Goal: Information Seeking & Learning: Learn about a topic

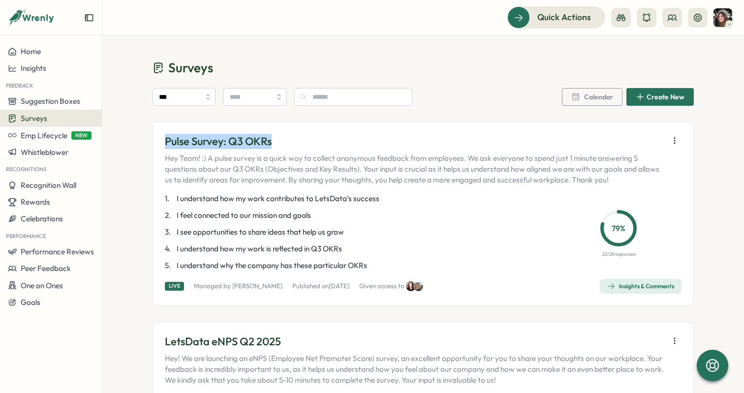
drag, startPoint x: 275, startPoint y: 142, endPoint x: 155, endPoint y: 145, distance: 120.1
click at [155, 145] on div "Pulse Survey: Q3 OKRs Hey Team! :) A pulse survey is a quick way to collect ano…" at bounding box center [423, 214] width 541 height 185
copy p "Pulse Survey: Q3 OKRs"
click at [632, 287] on div "Insights & Comments" at bounding box center [640, 287] width 67 height 8
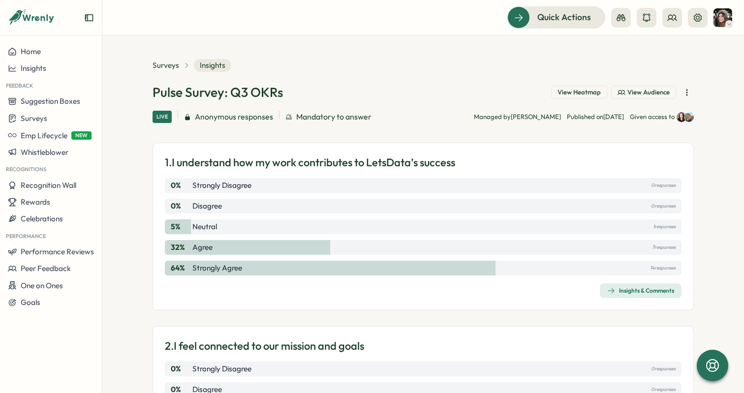
click at [578, 91] on span "View Heatmap" at bounding box center [579, 92] width 43 height 9
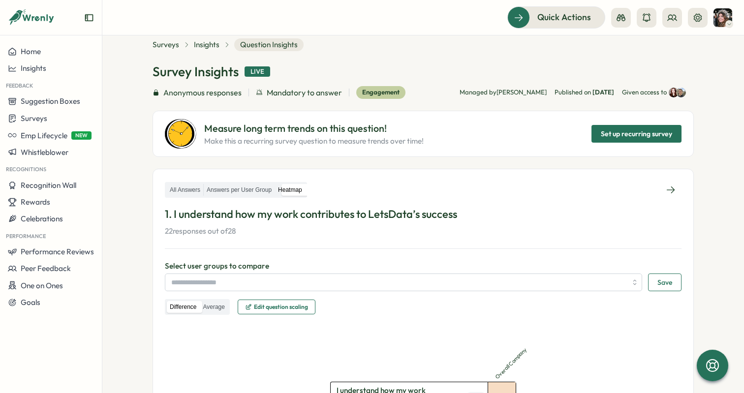
scroll to position [17, 0]
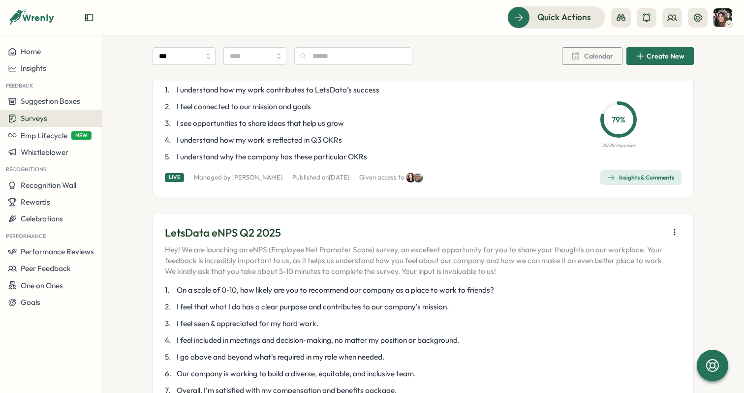
scroll to position [114, 0]
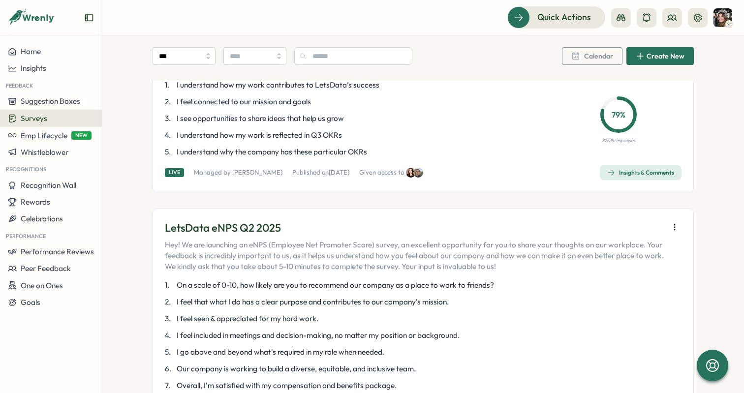
click at [622, 174] on div "Insights & Comments" at bounding box center [640, 173] width 67 height 8
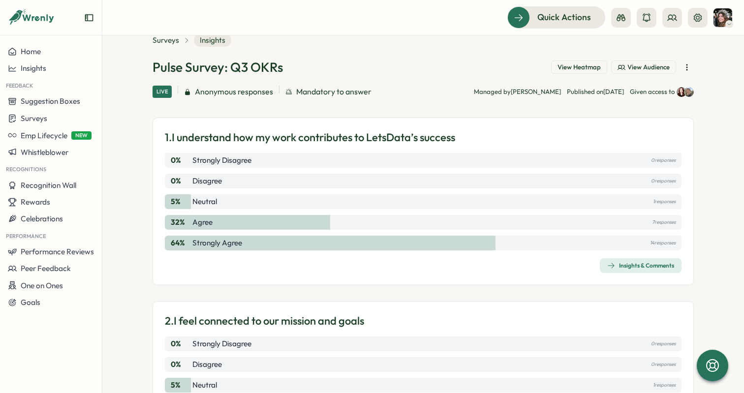
scroll to position [19, 0]
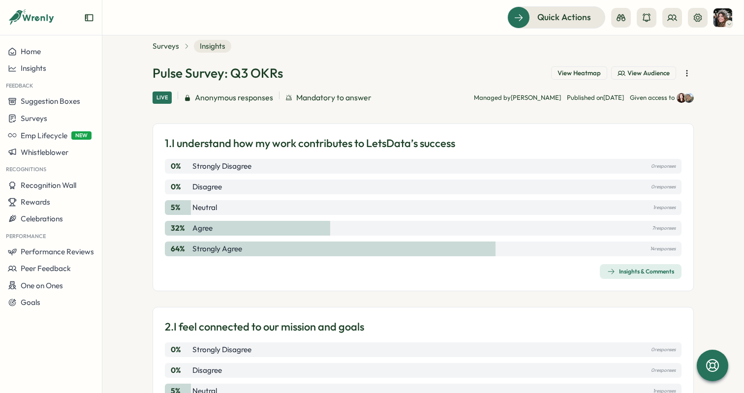
click at [627, 271] on div "Insights & Comments" at bounding box center [640, 272] width 67 height 8
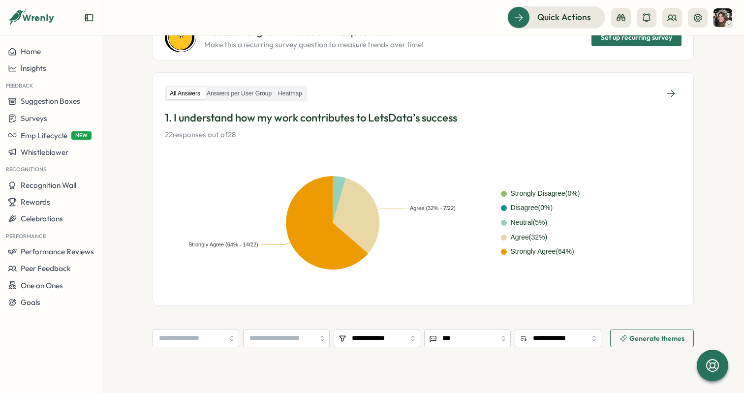
scroll to position [115, 0]
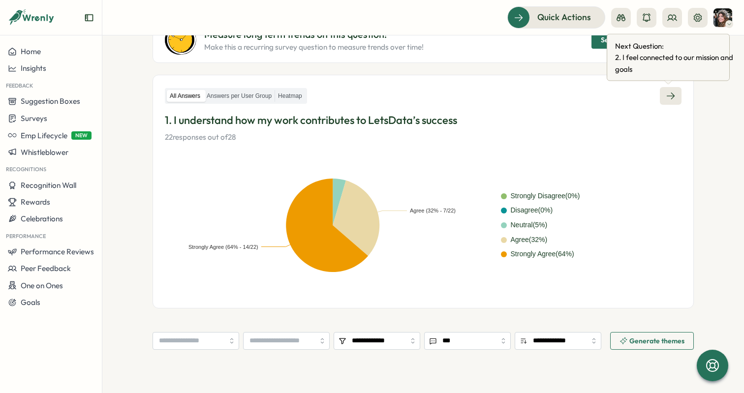
click at [670, 97] on icon at bounding box center [671, 96] width 8 height 7
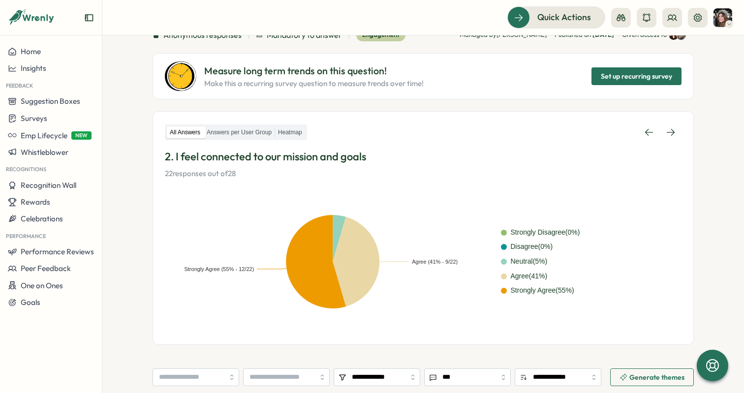
scroll to position [76, 0]
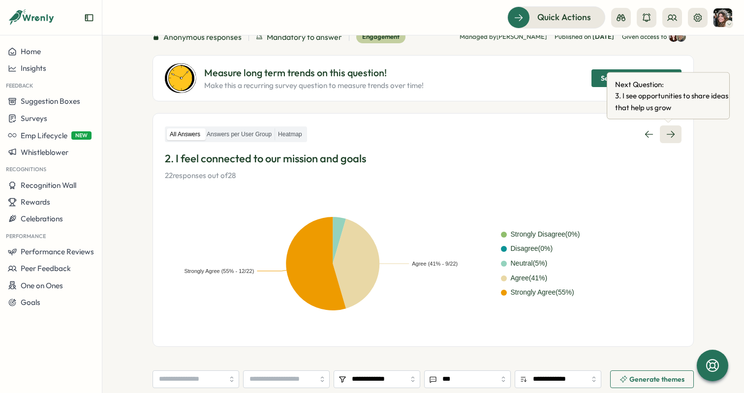
click at [675, 132] on link at bounding box center [671, 135] width 22 height 18
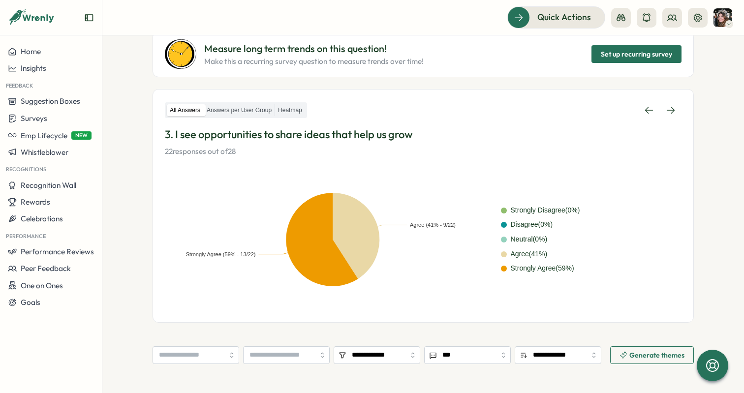
scroll to position [108, 0]
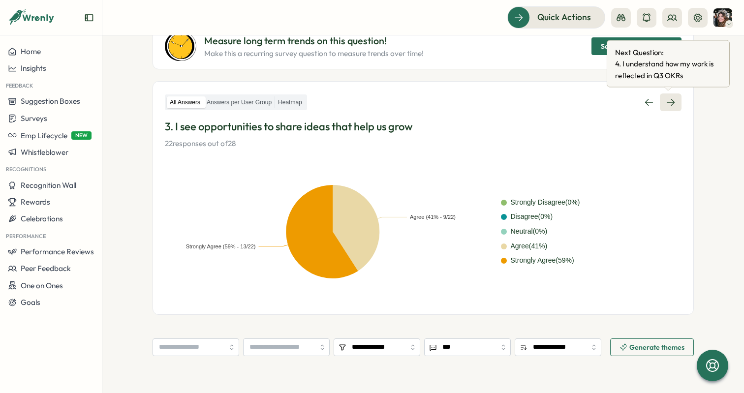
click at [671, 98] on icon at bounding box center [671, 102] width 10 height 10
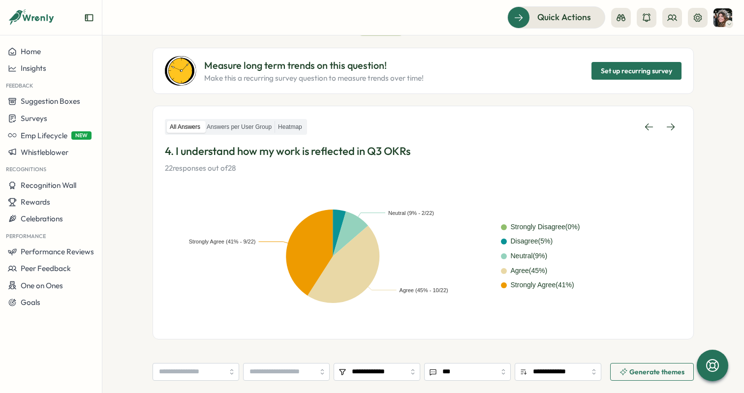
scroll to position [106, 0]
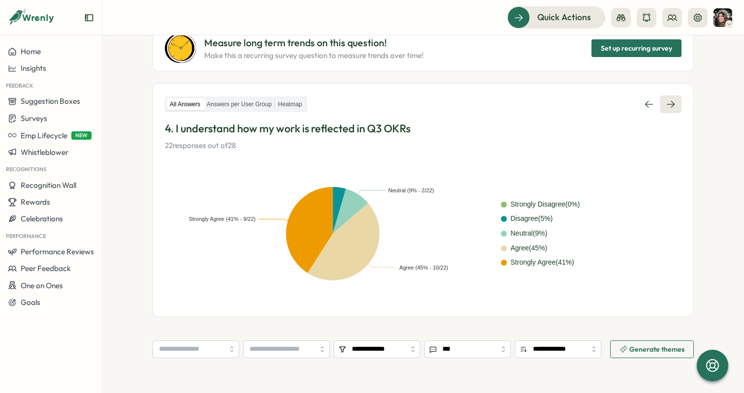
click at [675, 103] on link at bounding box center [671, 104] width 22 height 18
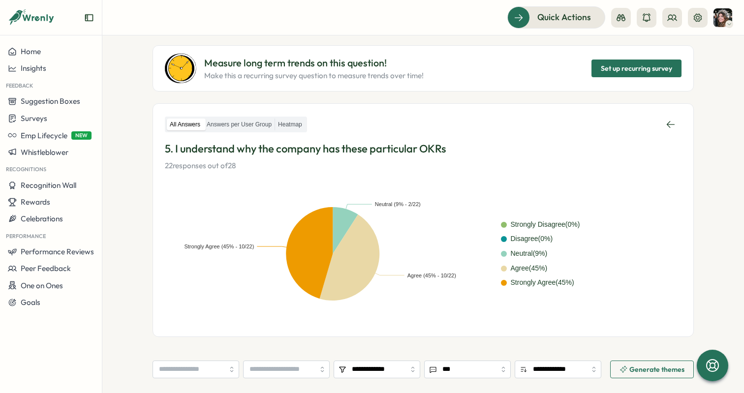
scroll to position [97, 0]
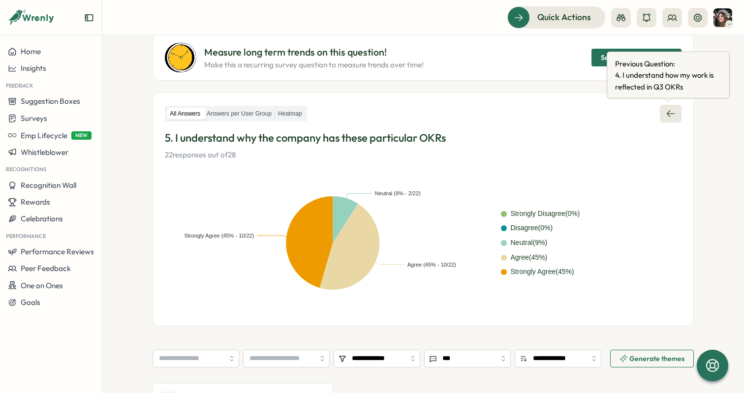
click at [669, 109] on icon at bounding box center [671, 114] width 10 height 10
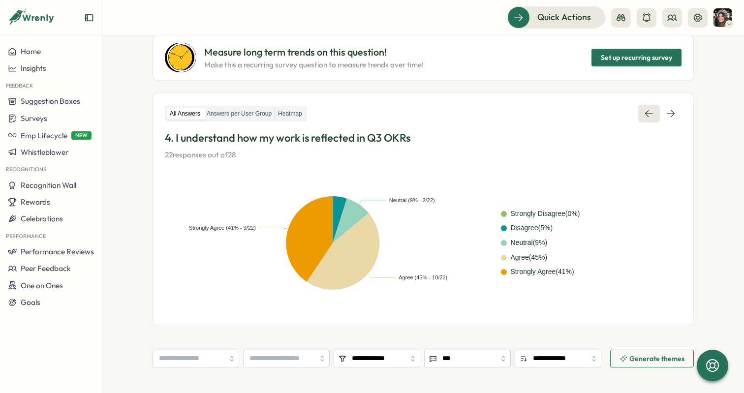
click at [669, 109] on icon at bounding box center [671, 114] width 10 height 10
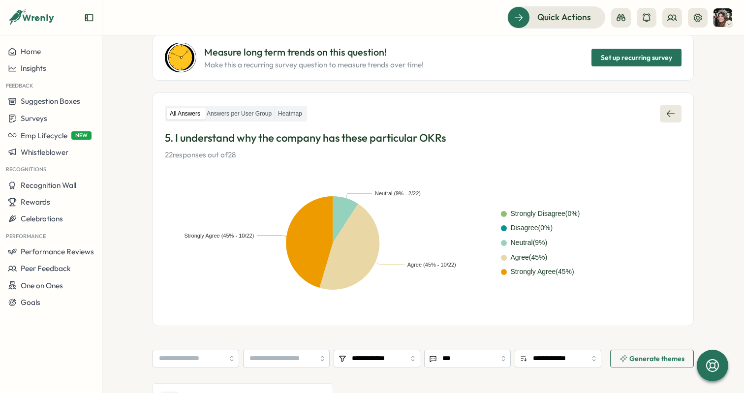
click at [667, 113] on icon at bounding box center [671, 113] width 8 height 7
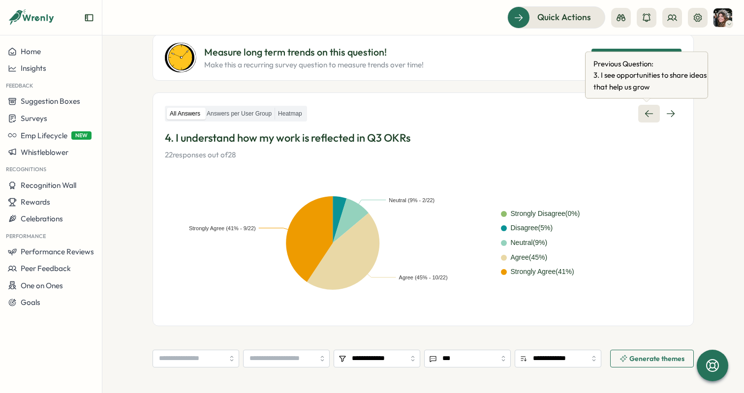
click at [648, 117] on icon at bounding box center [649, 114] width 10 height 10
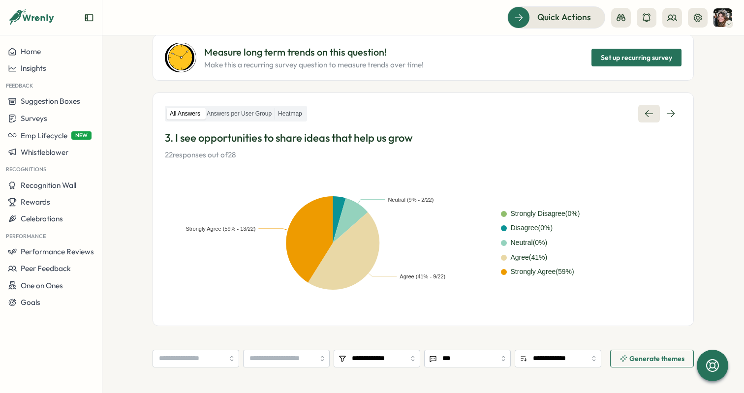
click at [648, 117] on icon at bounding box center [649, 114] width 10 height 10
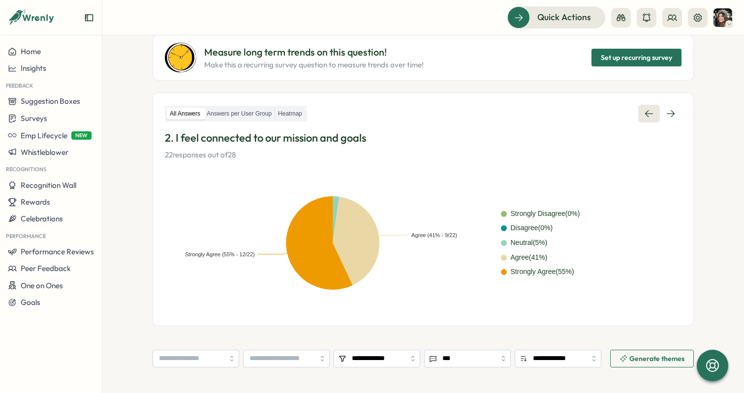
click at [648, 117] on icon at bounding box center [649, 114] width 10 height 10
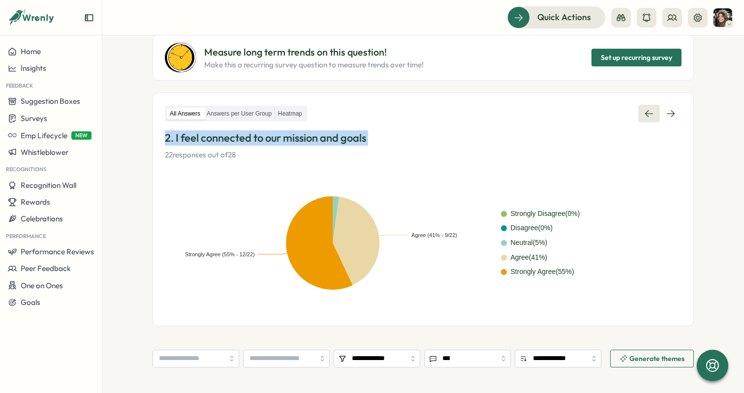
click at [648, 117] on div "All Answers Answers per User Group Heatmap" at bounding box center [423, 114] width 517 height 18
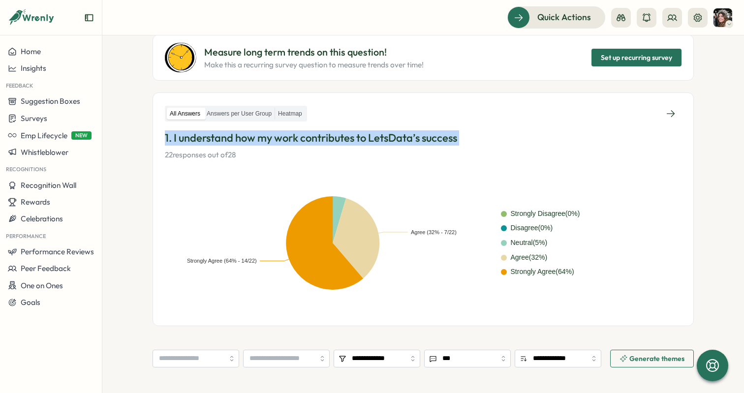
click at [648, 117] on div "All Answers Answers per User Group Heatmap" at bounding box center [423, 114] width 517 height 18
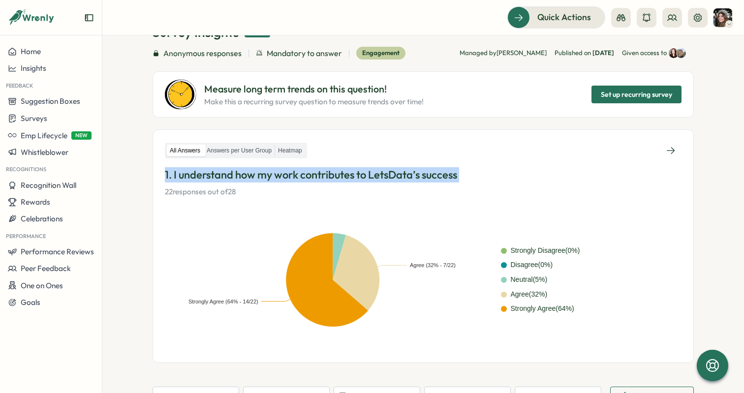
scroll to position [53, 0]
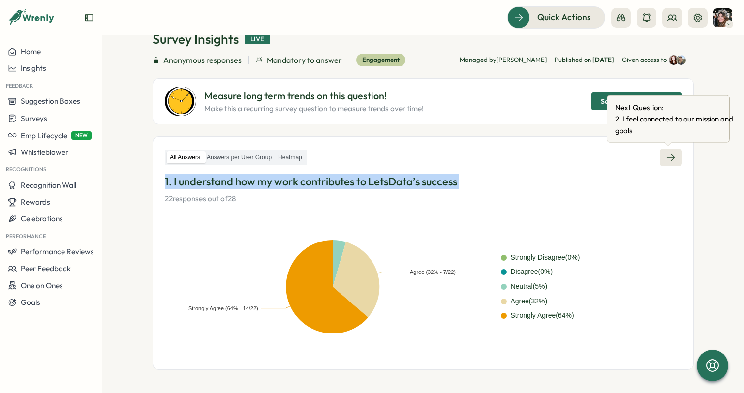
click at [666, 159] on icon at bounding box center [671, 158] width 10 height 10
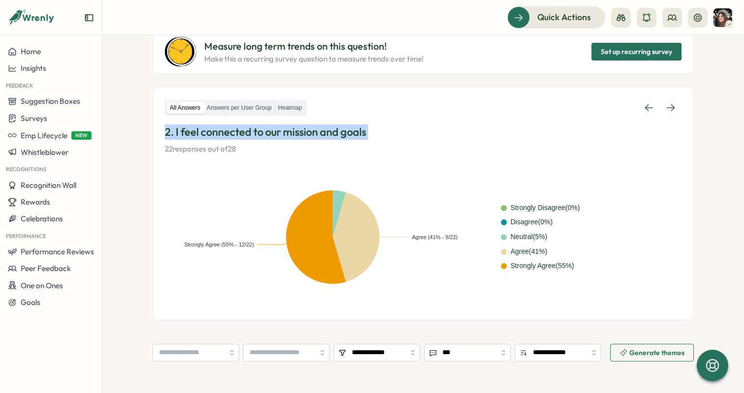
scroll to position [99, 0]
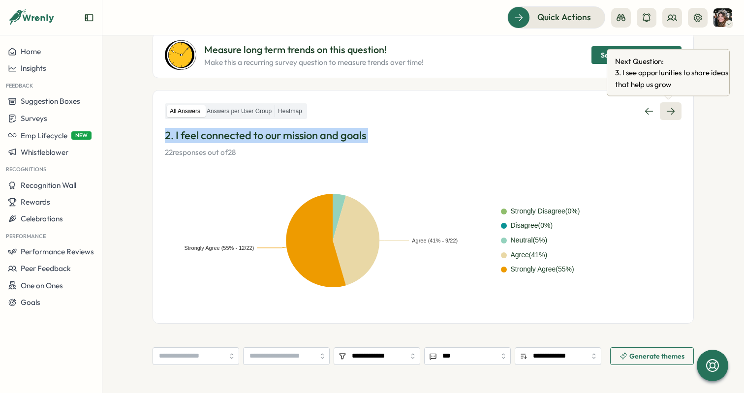
click at [666, 106] on icon at bounding box center [671, 111] width 10 height 10
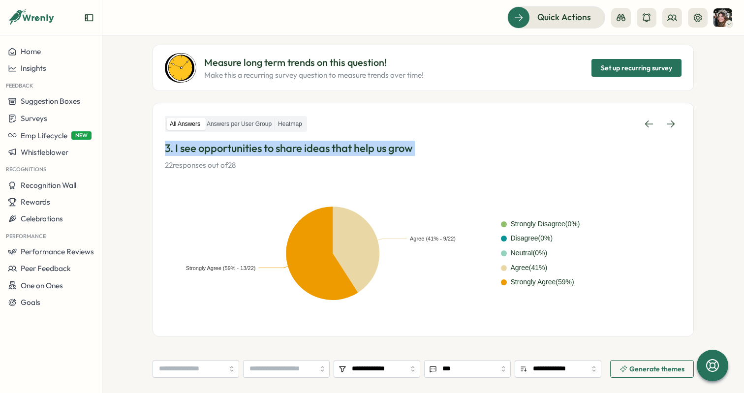
scroll to position [86, 0]
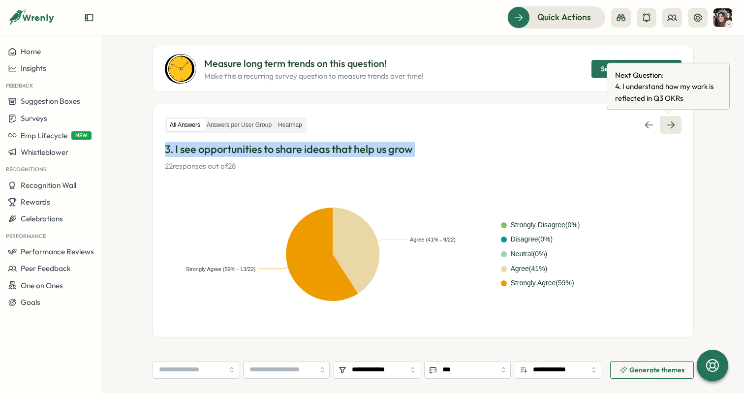
click at [661, 130] on link at bounding box center [671, 125] width 22 height 18
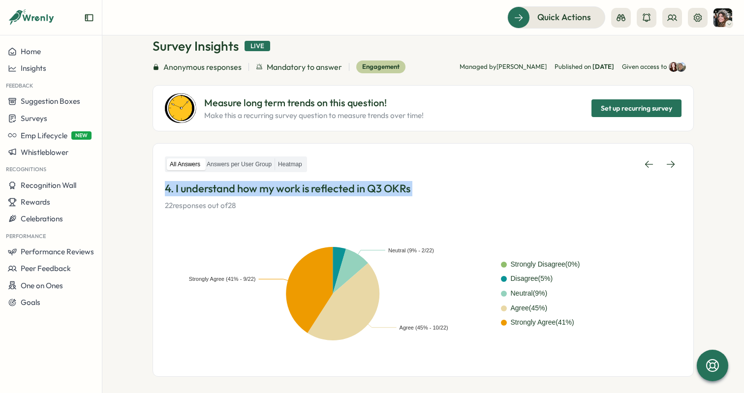
scroll to position [17, 0]
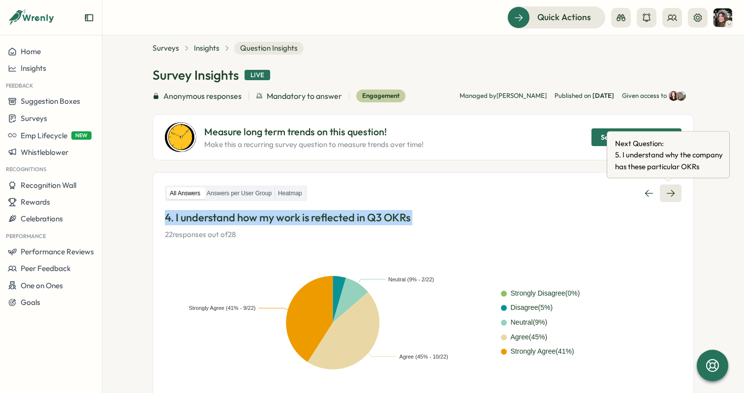
click at [667, 188] on icon at bounding box center [671, 193] width 10 height 10
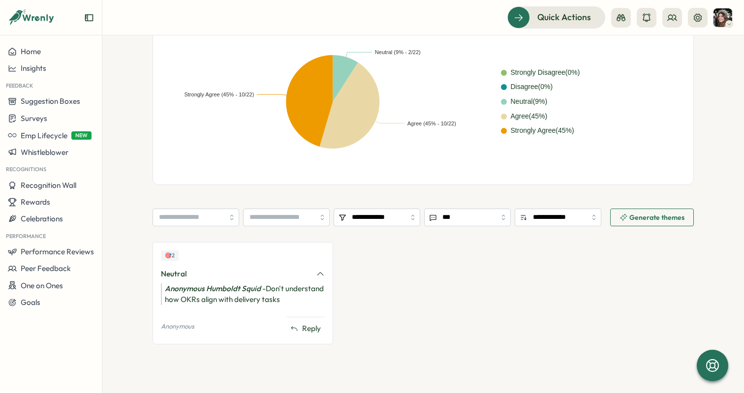
scroll to position [238, 0]
click at [280, 297] on div "Anonymous Humboldt Squid - Don't understand how OKRs align with delivery tasks" at bounding box center [243, 295] width 164 height 22
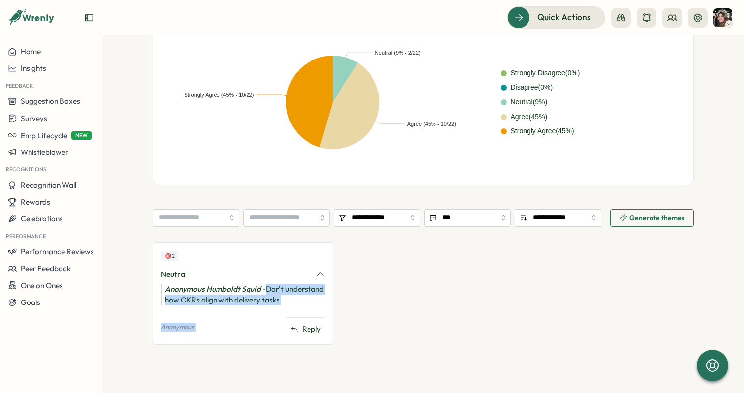
drag, startPoint x: 264, startPoint y: 289, endPoint x: 330, endPoint y: 306, distance: 67.6
click at [330, 306] on div "🎯 2 Neutral Anonymous Humboldt Squid - Don't understand how OKRs align with del…" at bounding box center [243, 294] width 181 height 102
copy div "Don't understand how OKRs align with delivery tasks"
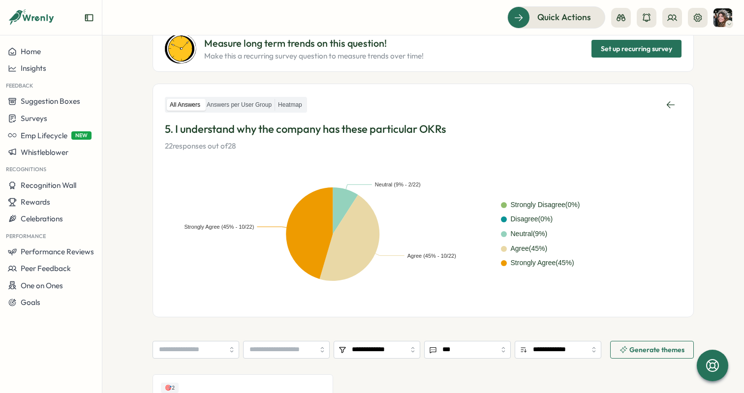
scroll to position [0, 0]
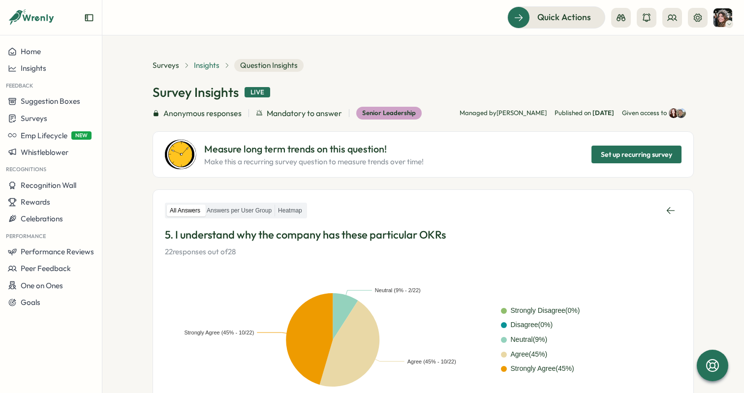
click at [203, 66] on span "Insights" at bounding box center [207, 65] width 26 height 11
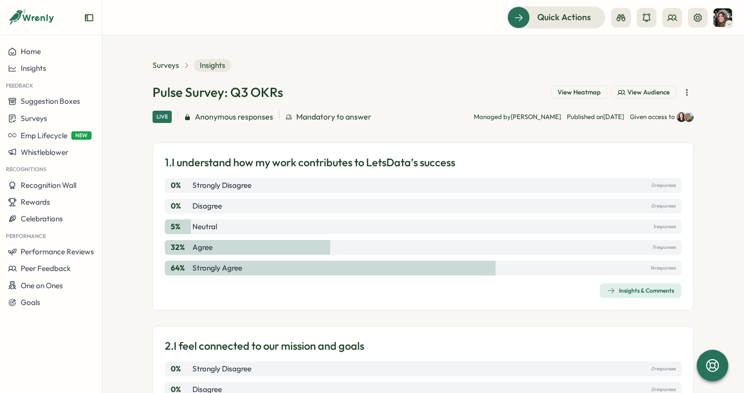
click at [575, 96] on button "View Heatmap" at bounding box center [579, 93] width 56 height 14
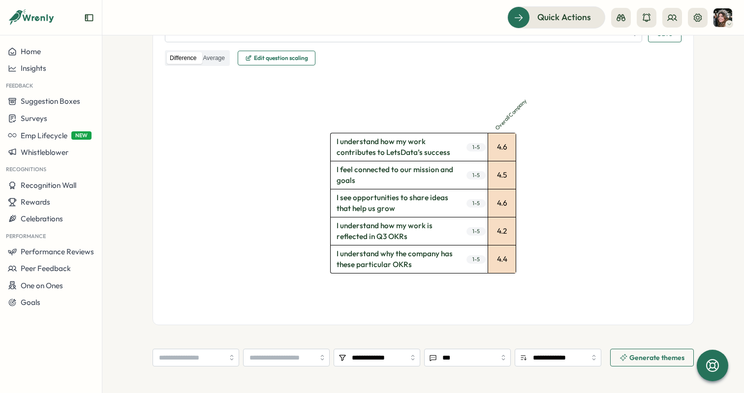
scroll to position [270, 0]
